Goal: Task Accomplishment & Management: Manage account settings

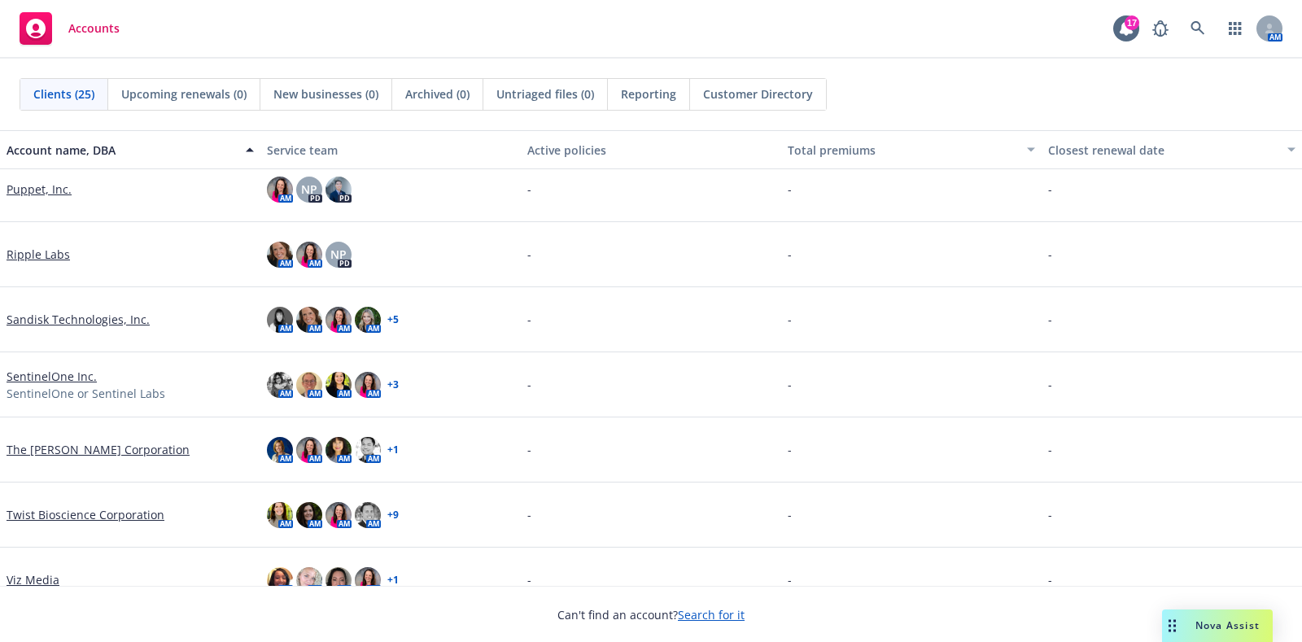
scroll to position [1211, 0]
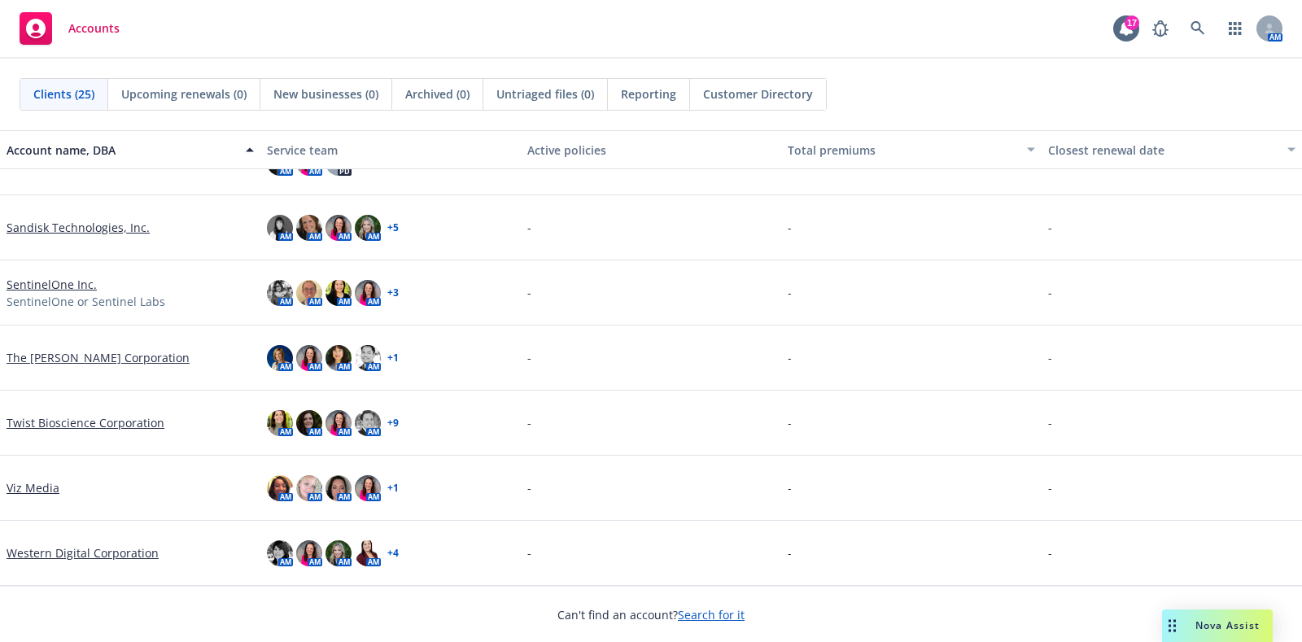
click at [42, 550] on link "Western Digital Corporation" at bounding box center [83, 552] width 152 height 17
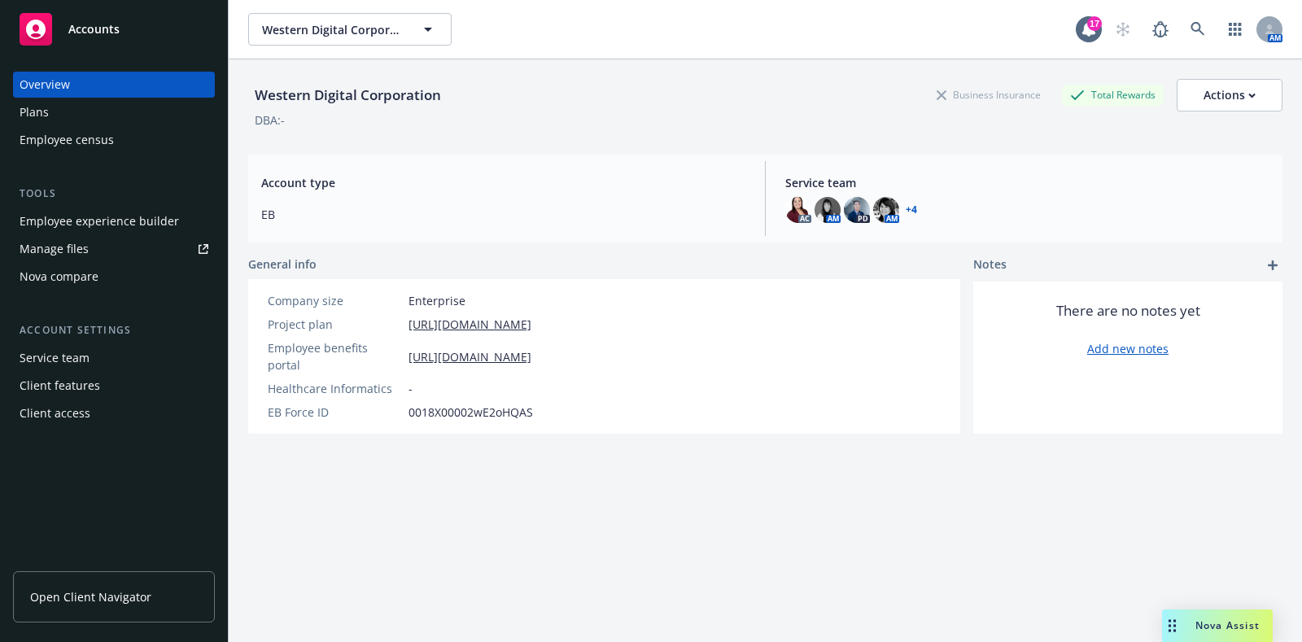
click at [120, 119] on div "Plans" at bounding box center [114, 112] width 189 height 26
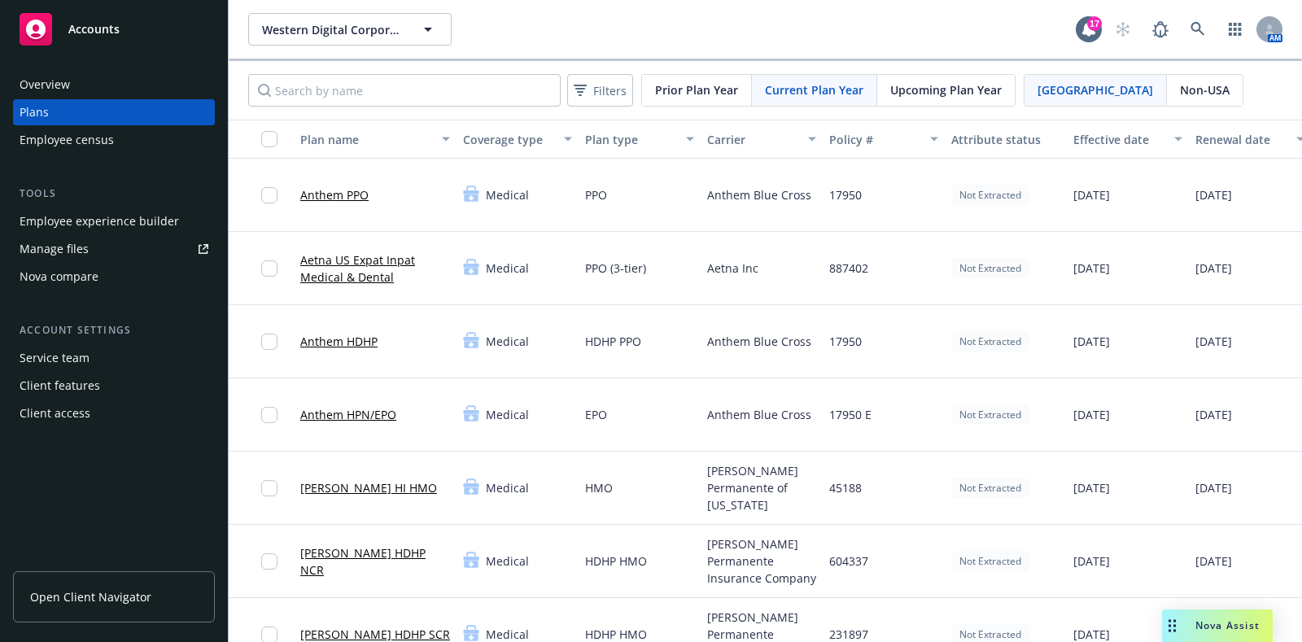
click at [967, 74] on div "Prior Plan Year Current Plan Year Upcoming Plan Year" at bounding box center [828, 90] width 374 height 33
click at [958, 89] on span "Upcoming Plan Year" at bounding box center [945, 89] width 111 height 17
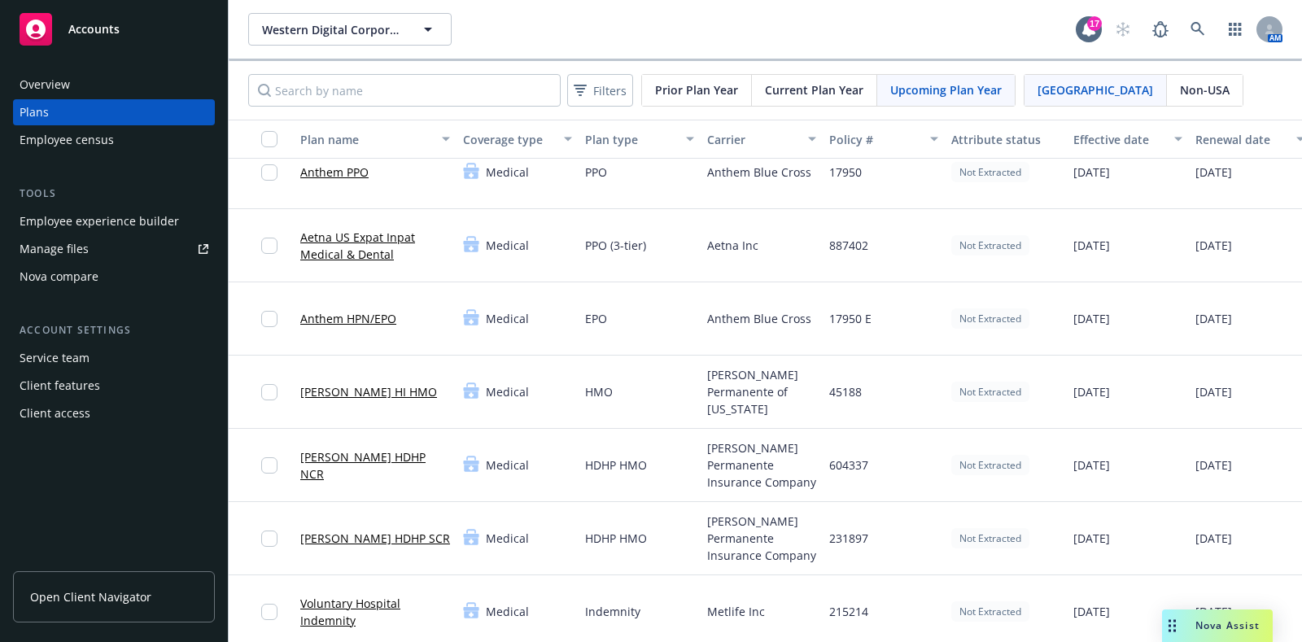
scroll to position [29, 0]
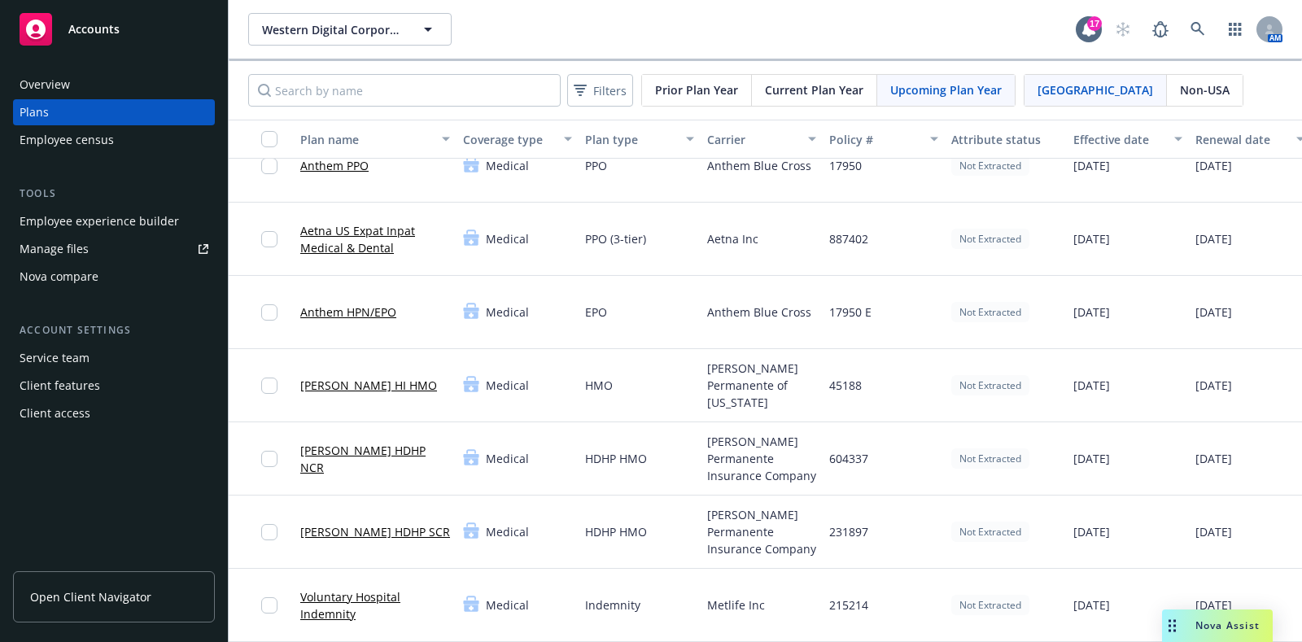
click at [392, 229] on link "Aetna US Expat Inpat Medical & Dental" at bounding box center [375, 239] width 150 height 34
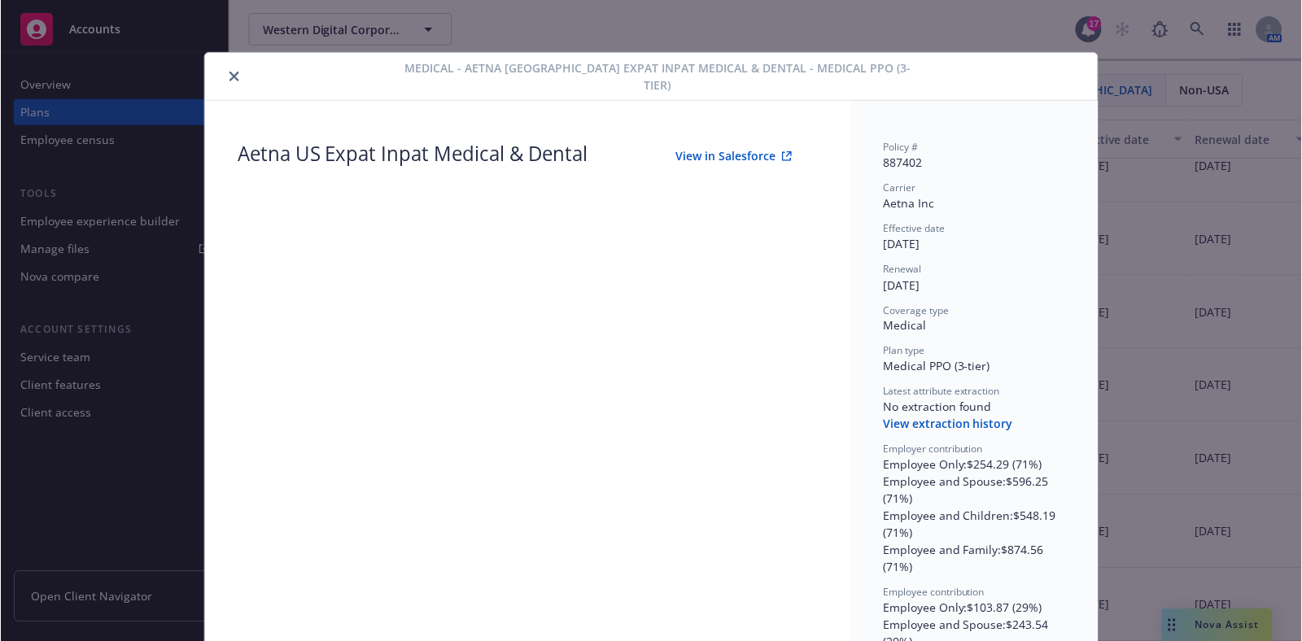
scroll to position [48, 0]
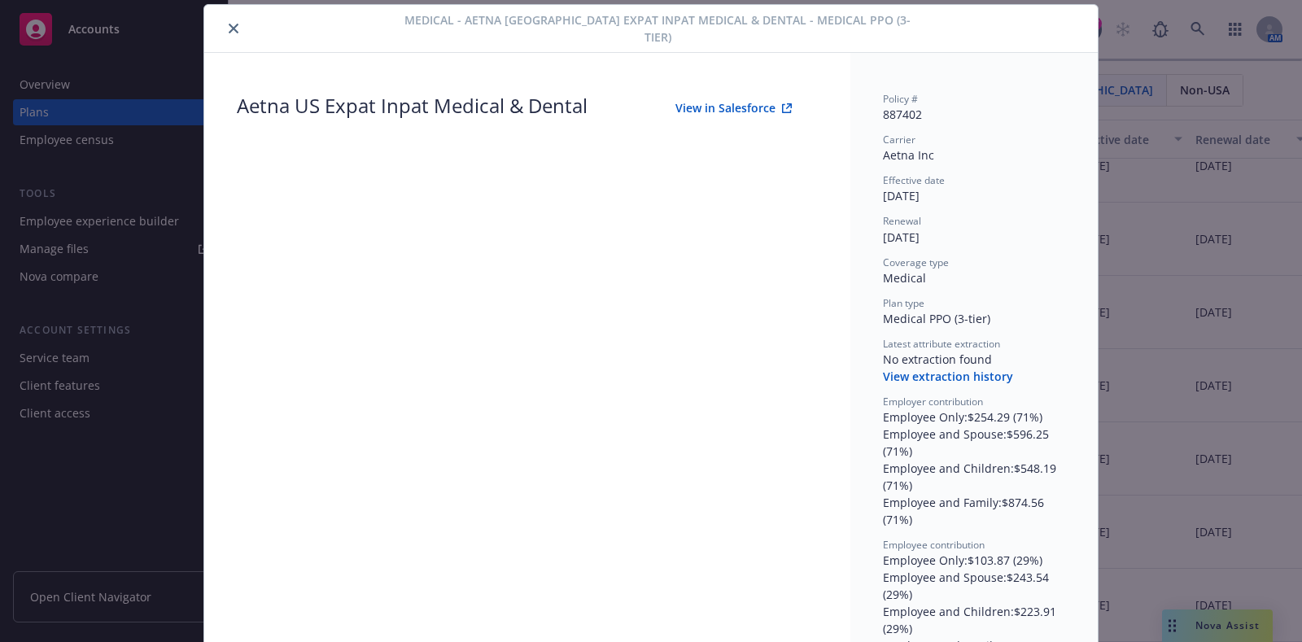
click at [229, 24] on icon "close" at bounding box center [234, 29] width 10 height 10
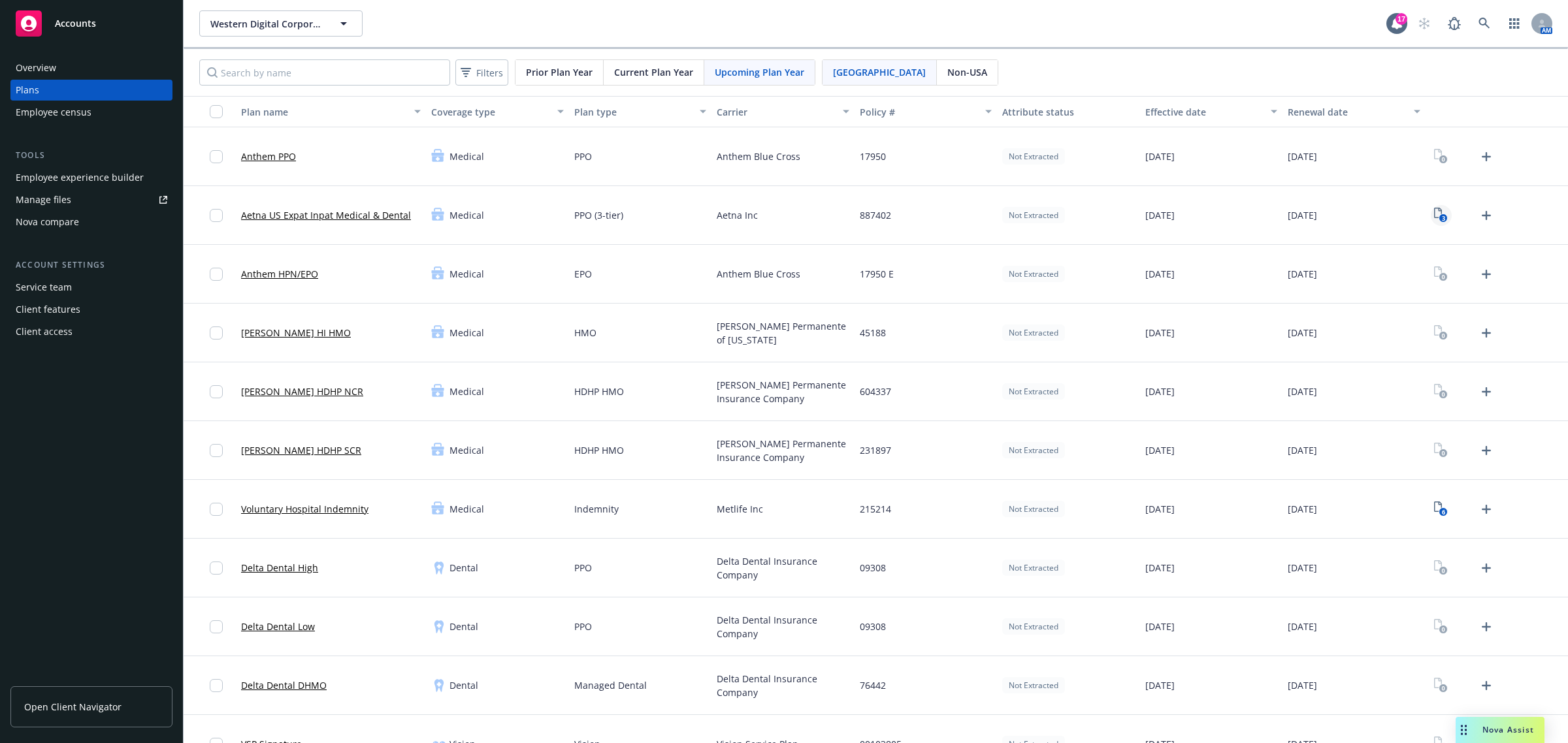
click at [1045, 213] on icon "3" at bounding box center [1440, 215] width 14 height 15
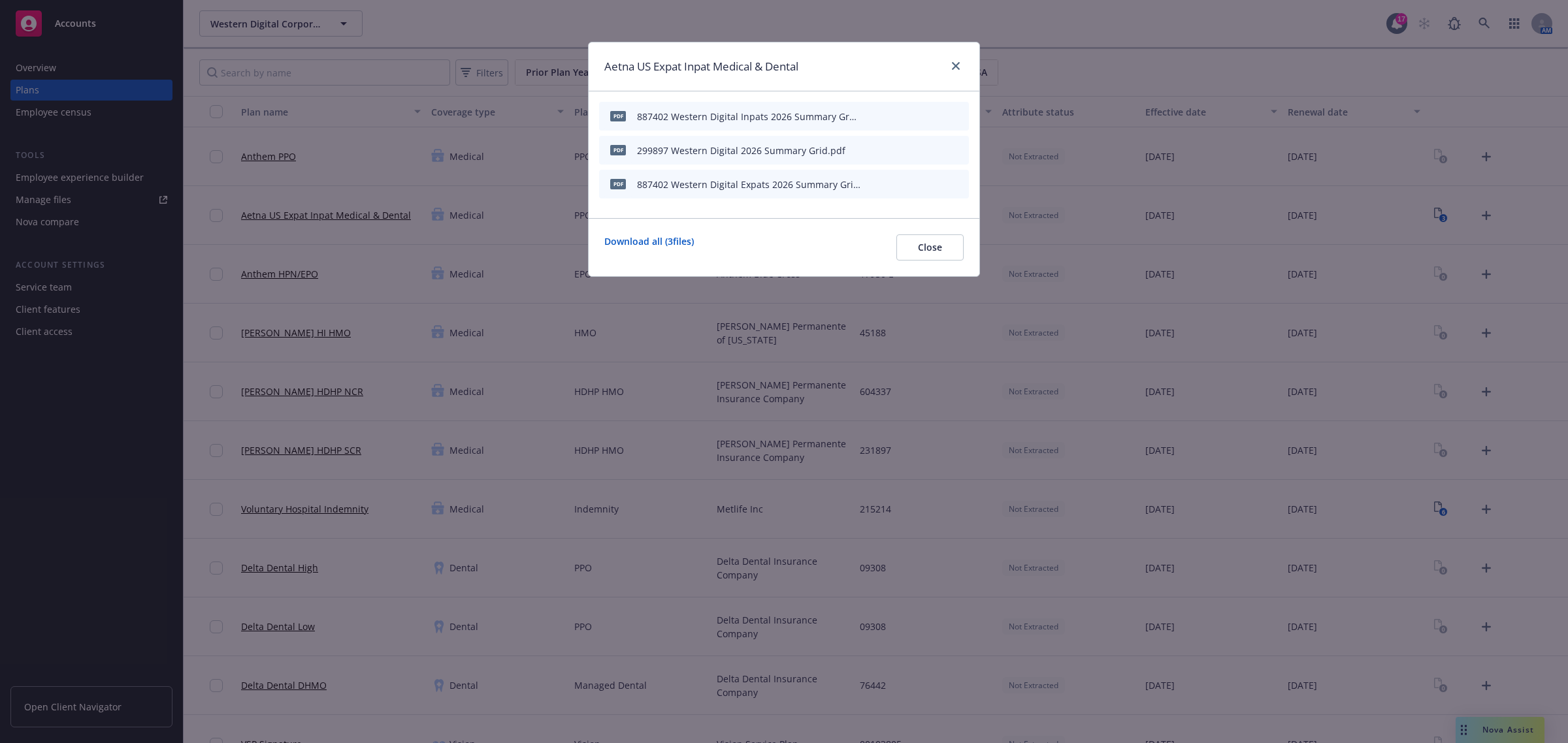
click at [957, 116] on icon "archive file" at bounding box center [956, 116] width 9 height 10
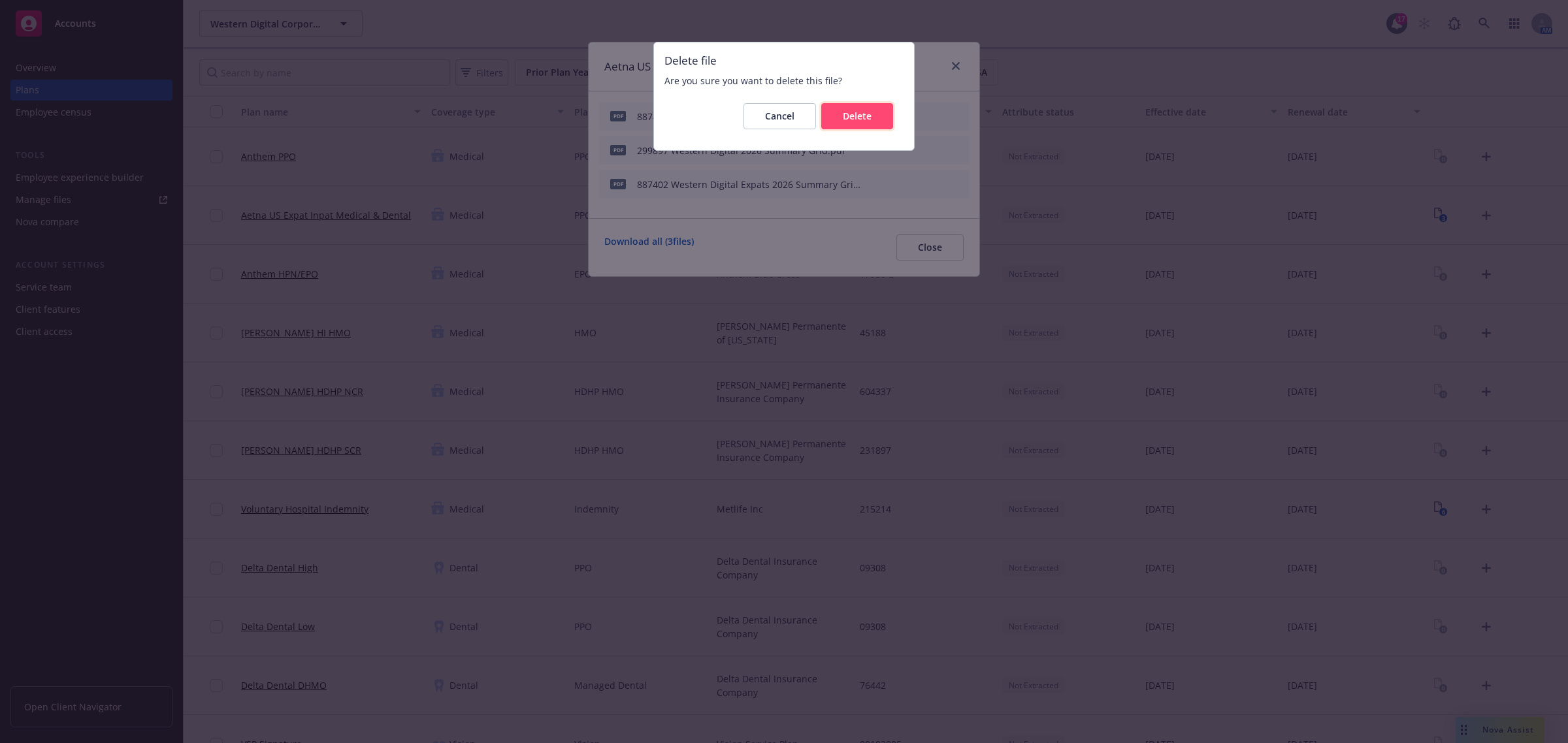
drag, startPoint x: 886, startPoint y: 112, endPoint x: 931, endPoint y: 123, distance: 46.3
click at [890, 112] on button "Delete" at bounding box center [857, 116] width 71 height 26
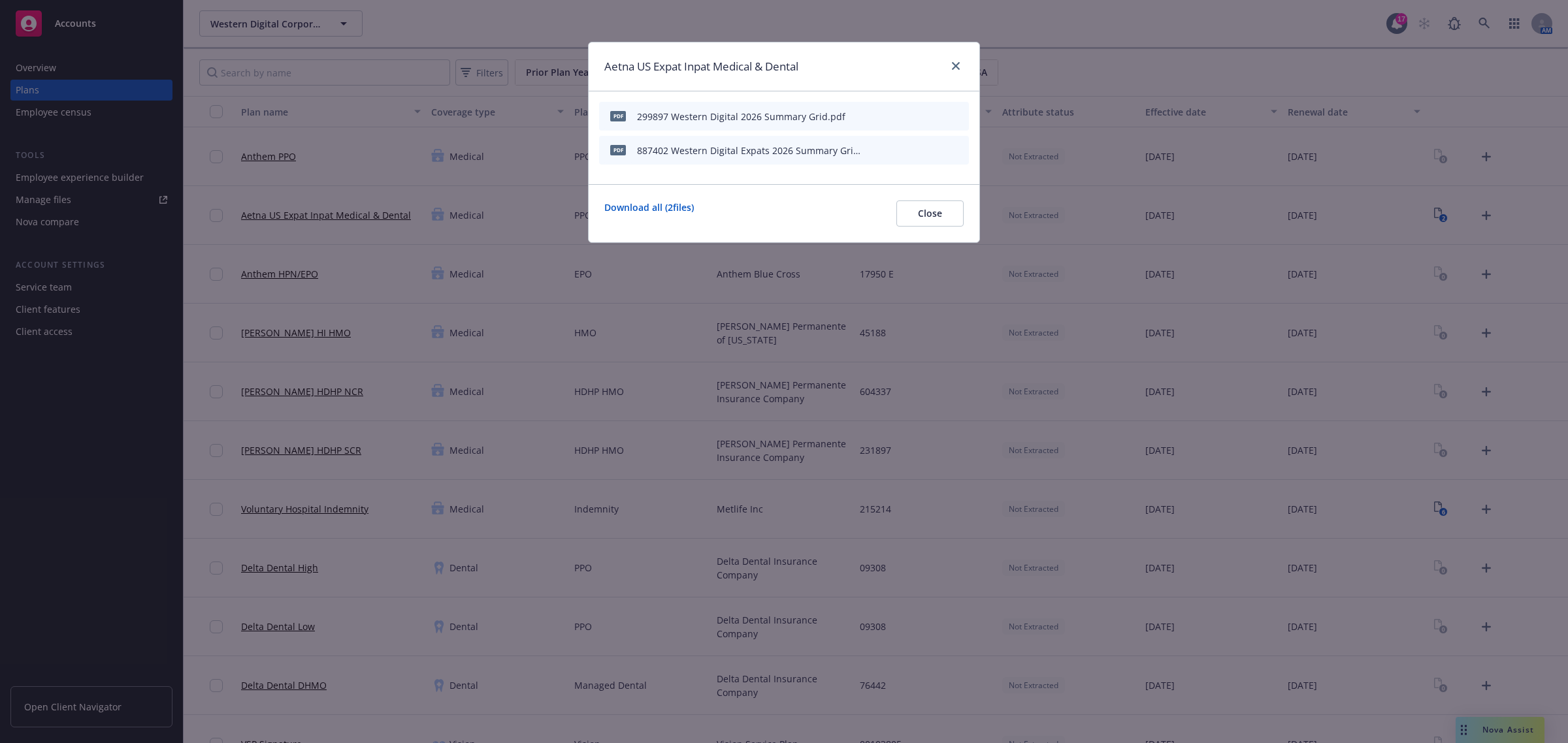
click at [962, 114] on button "archive file" at bounding box center [957, 116] width 13 height 13
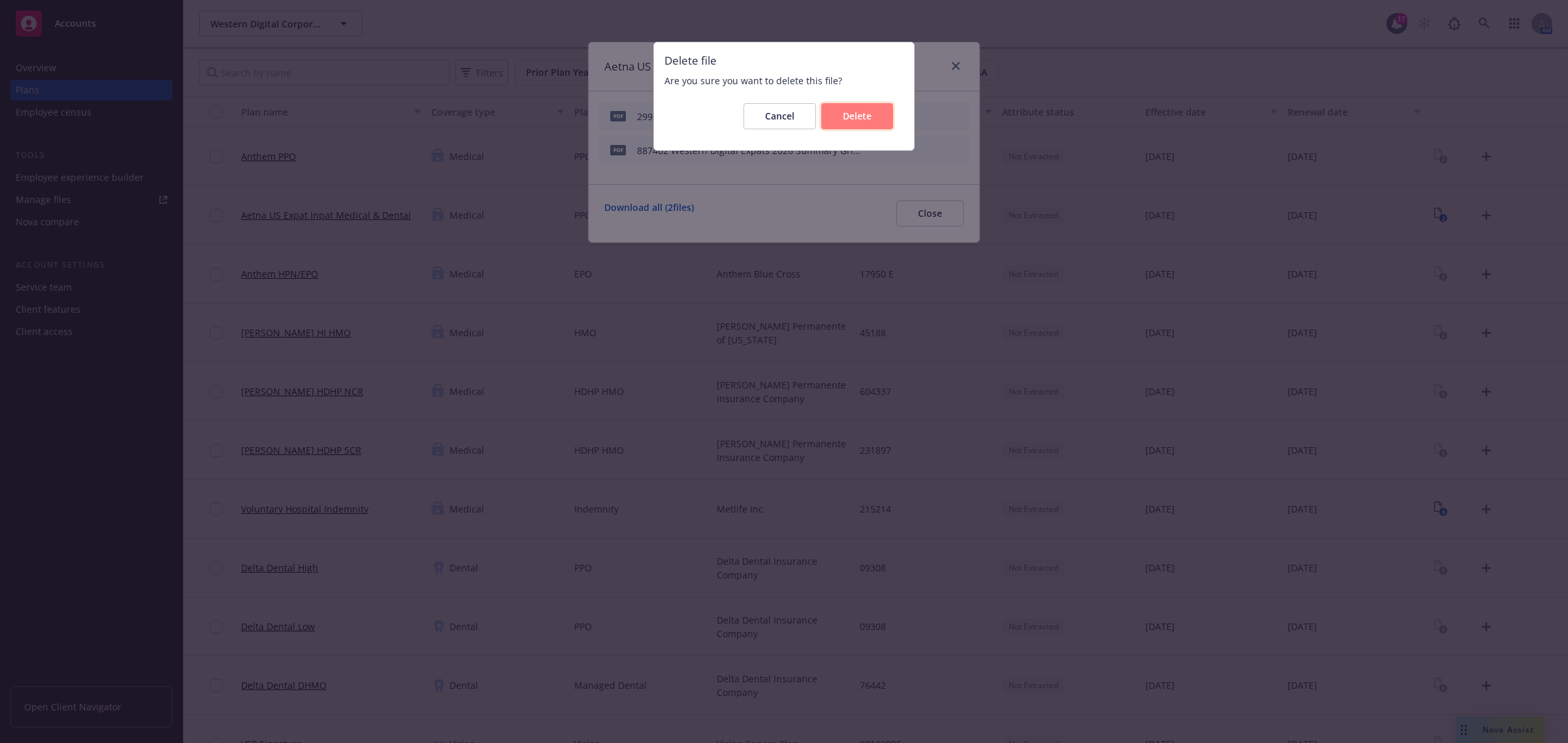
click at [878, 105] on button "Delete" at bounding box center [857, 116] width 71 height 26
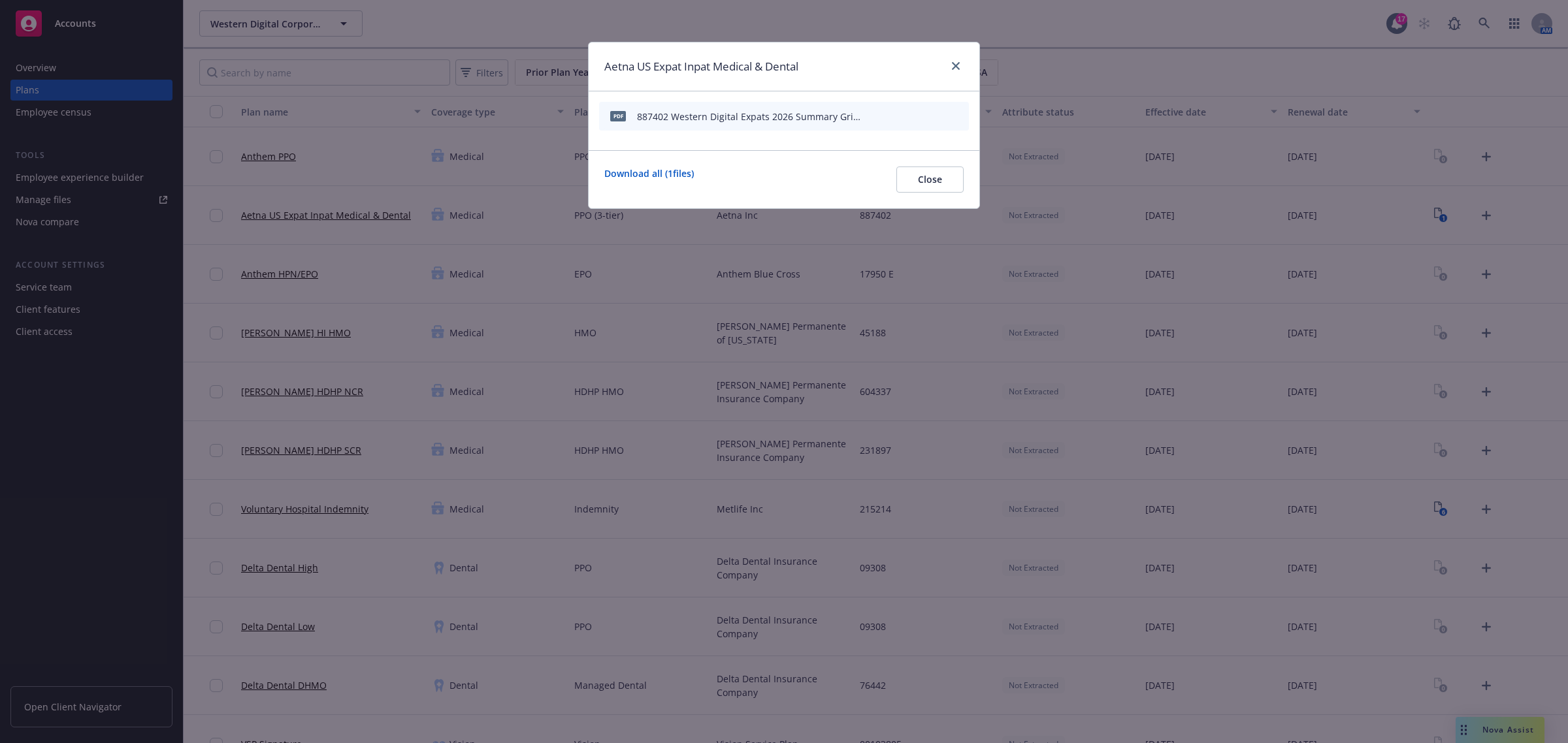
click at [949, 113] on div at bounding box center [914, 116] width 98 height 19
click at [955, 116] on icon "archive file" at bounding box center [956, 116] width 9 height 10
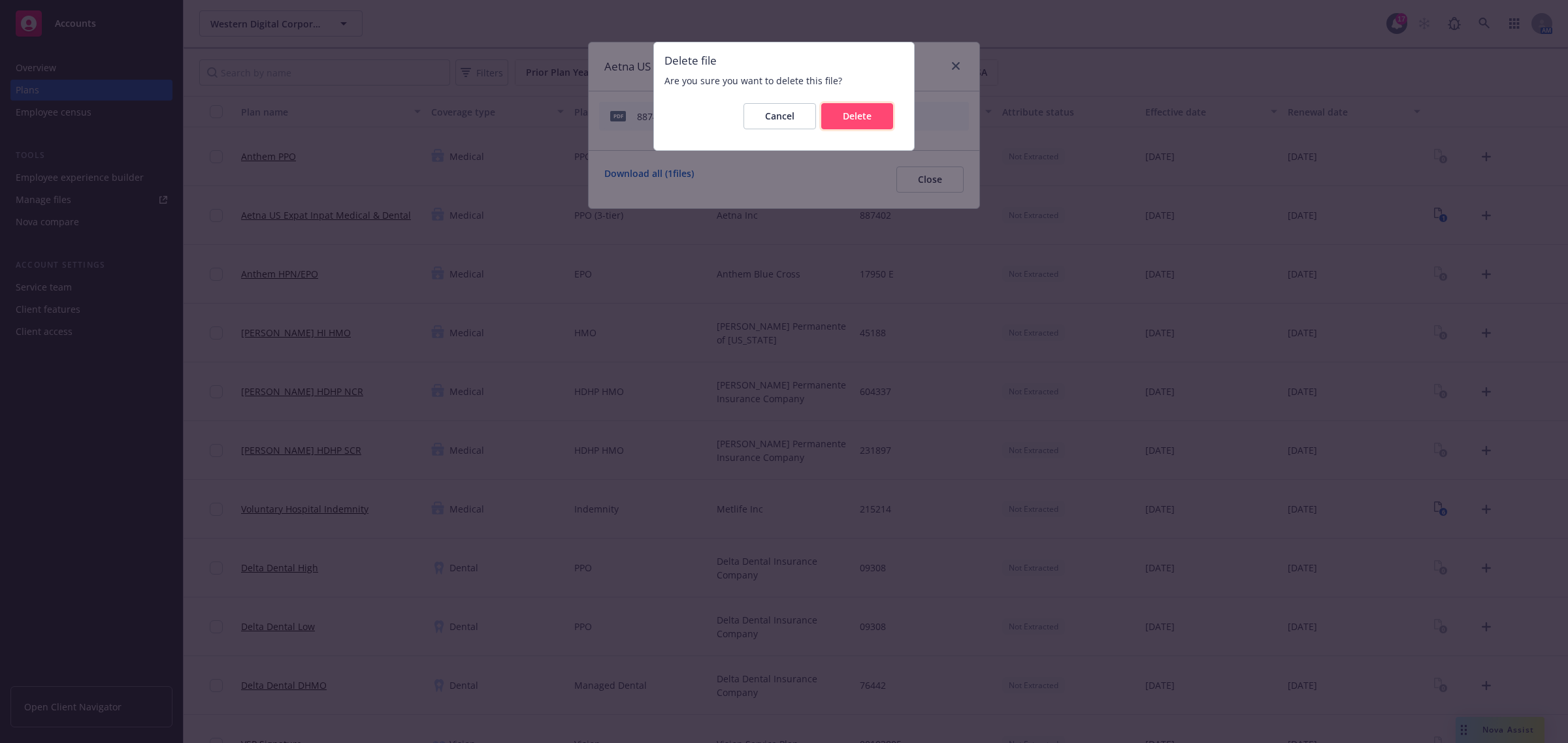
drag, startPoint x: 873, startPoint y: 122, endPoint x: 906, endPoint y: 128, distance: 33.5
click at [878, 123] on button "Delete" at bounding box center [857, 116] width 71 height 26
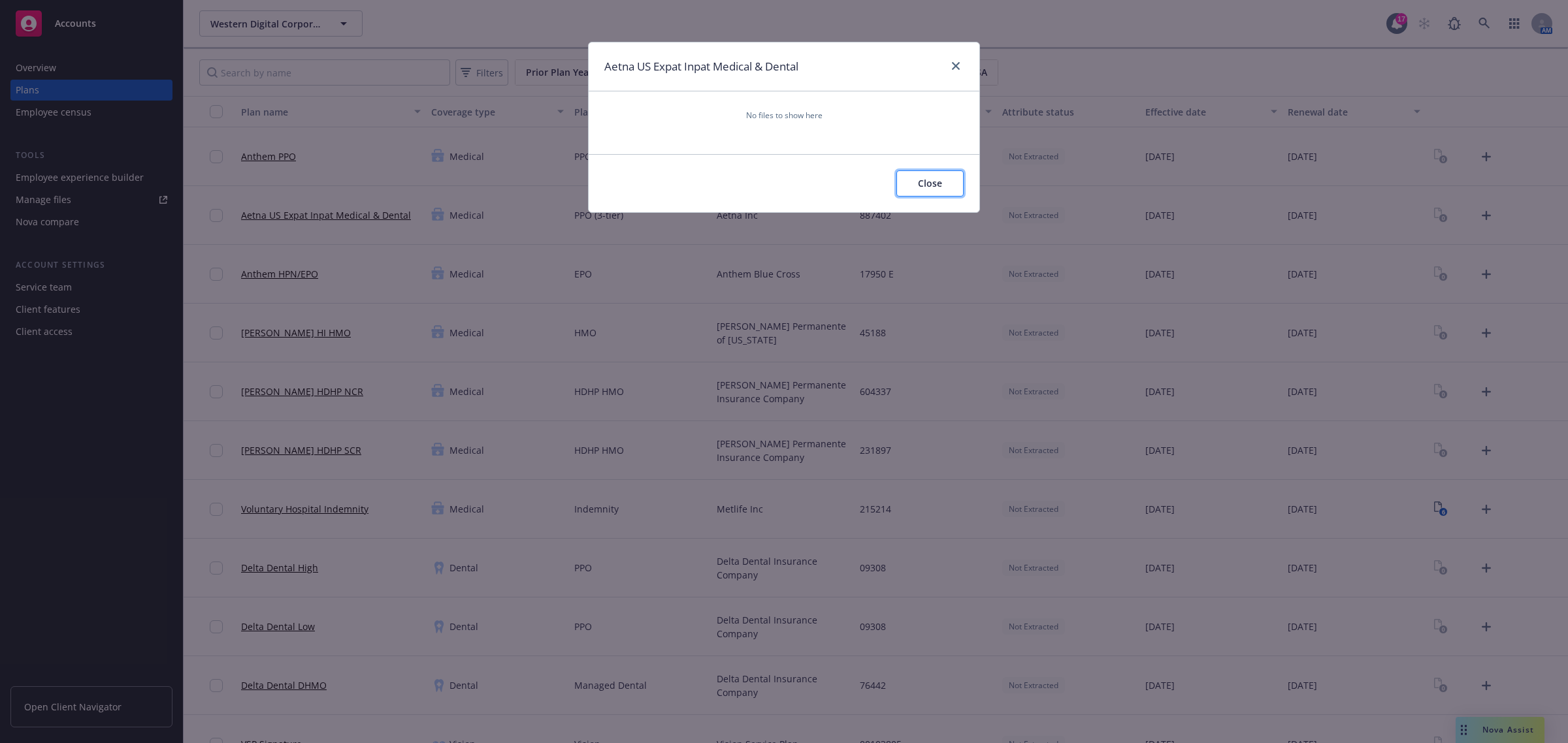
click at [938, 181] on span "Close" at bounding box center [930, 182] width 24 height 12
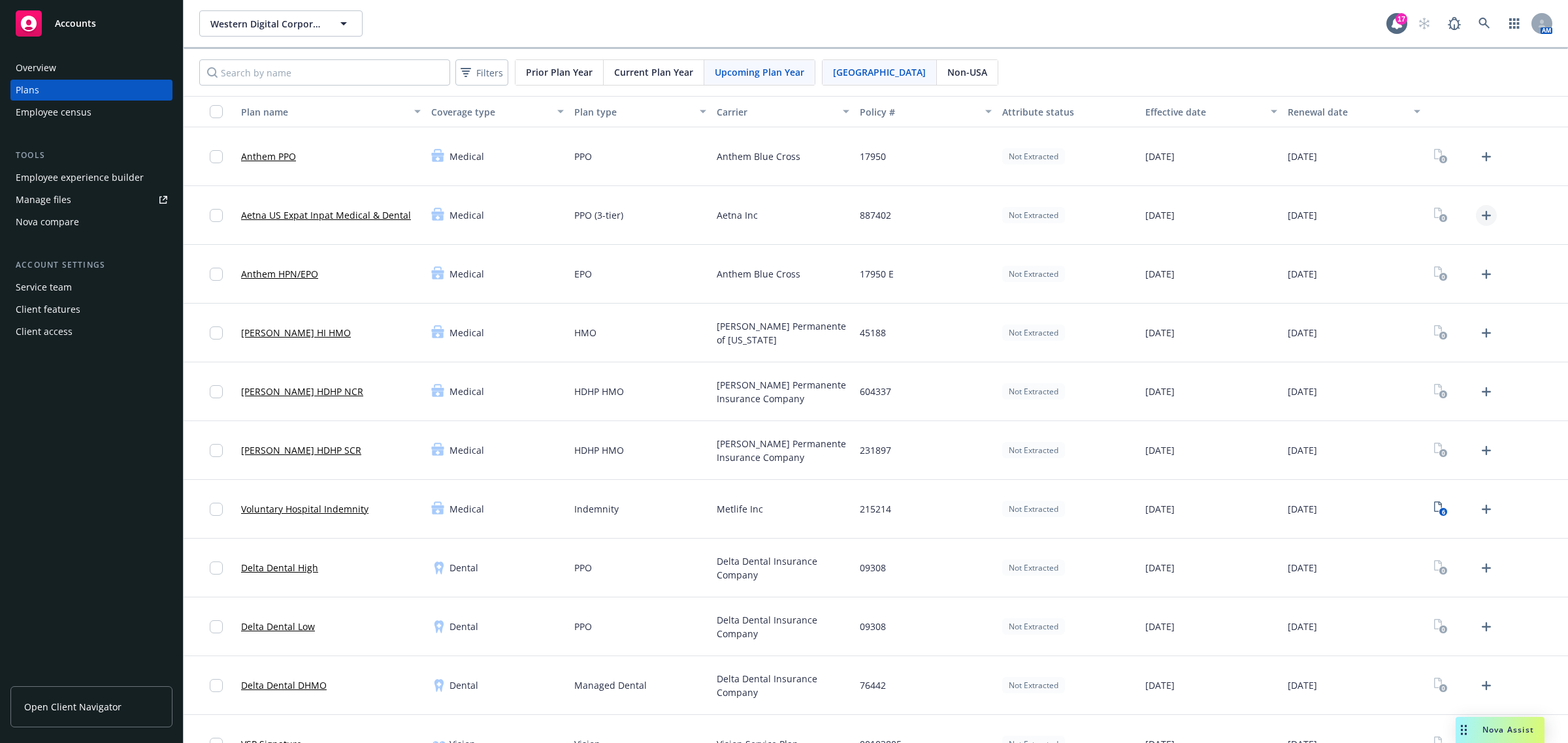
click at [1045, 217] on icon "Upload Plan Documents" at bounding box center [1486, 216] width 16 height 16
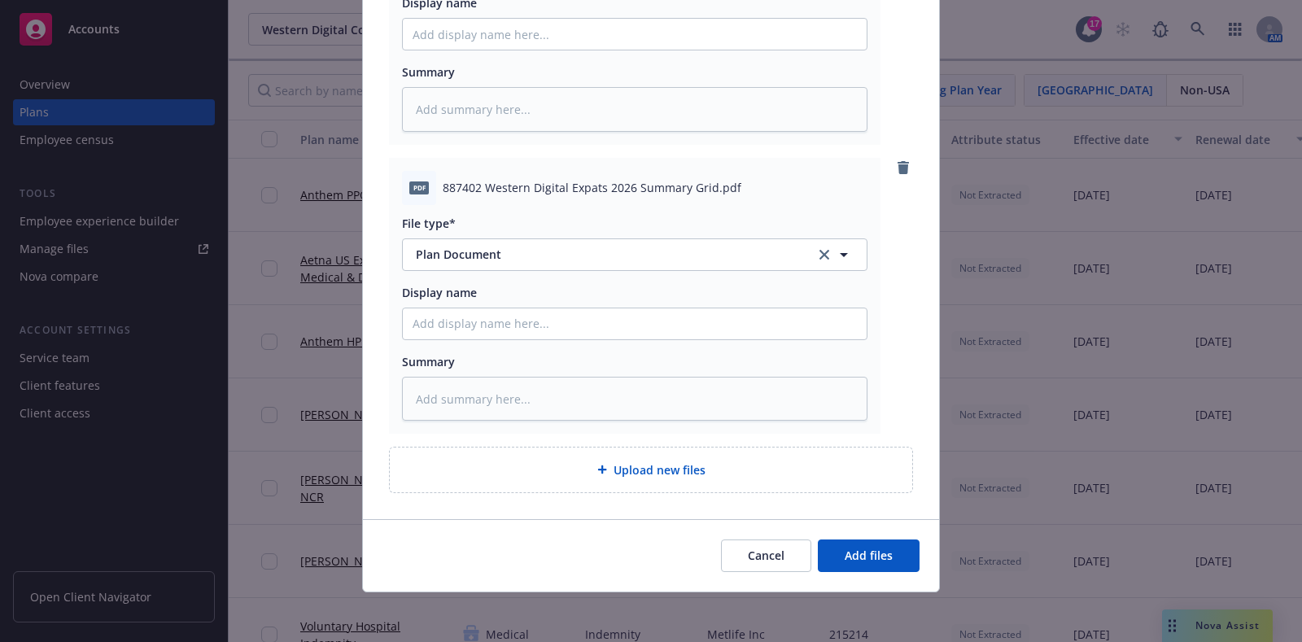
scroll to position [220, 0]
click at [889, 556] on button "Add files" at bounding box center [869, 555] width 102 height 33
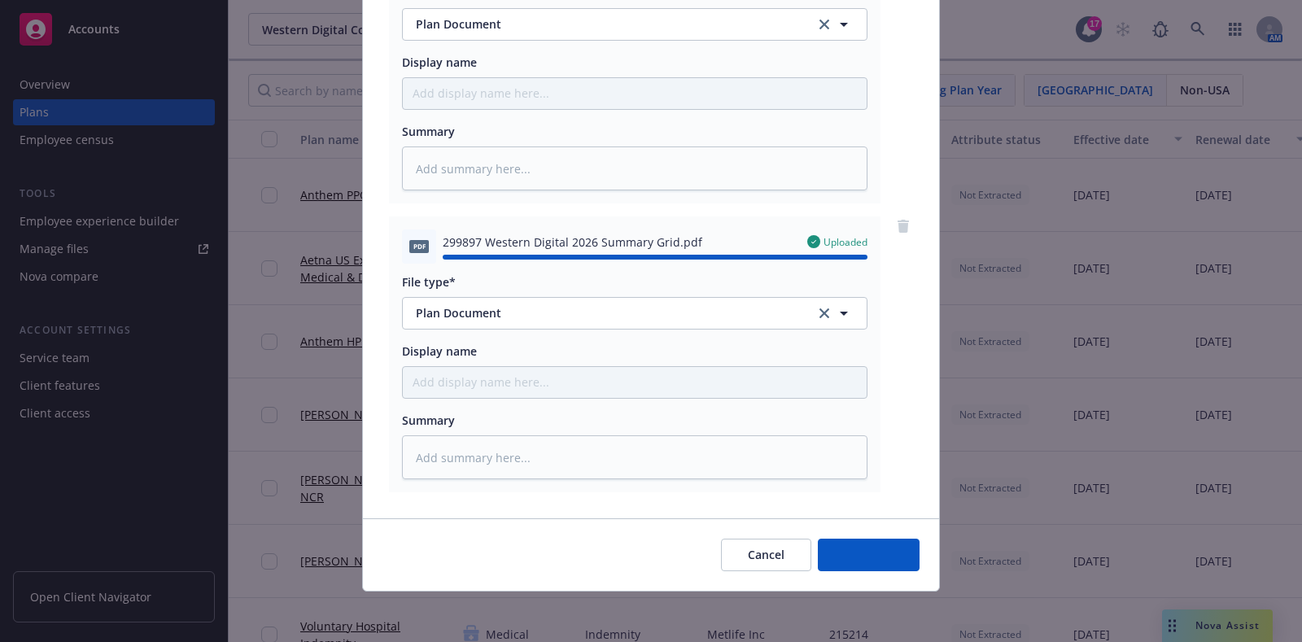
type textarea "x"
